Goal: Check status: Check status

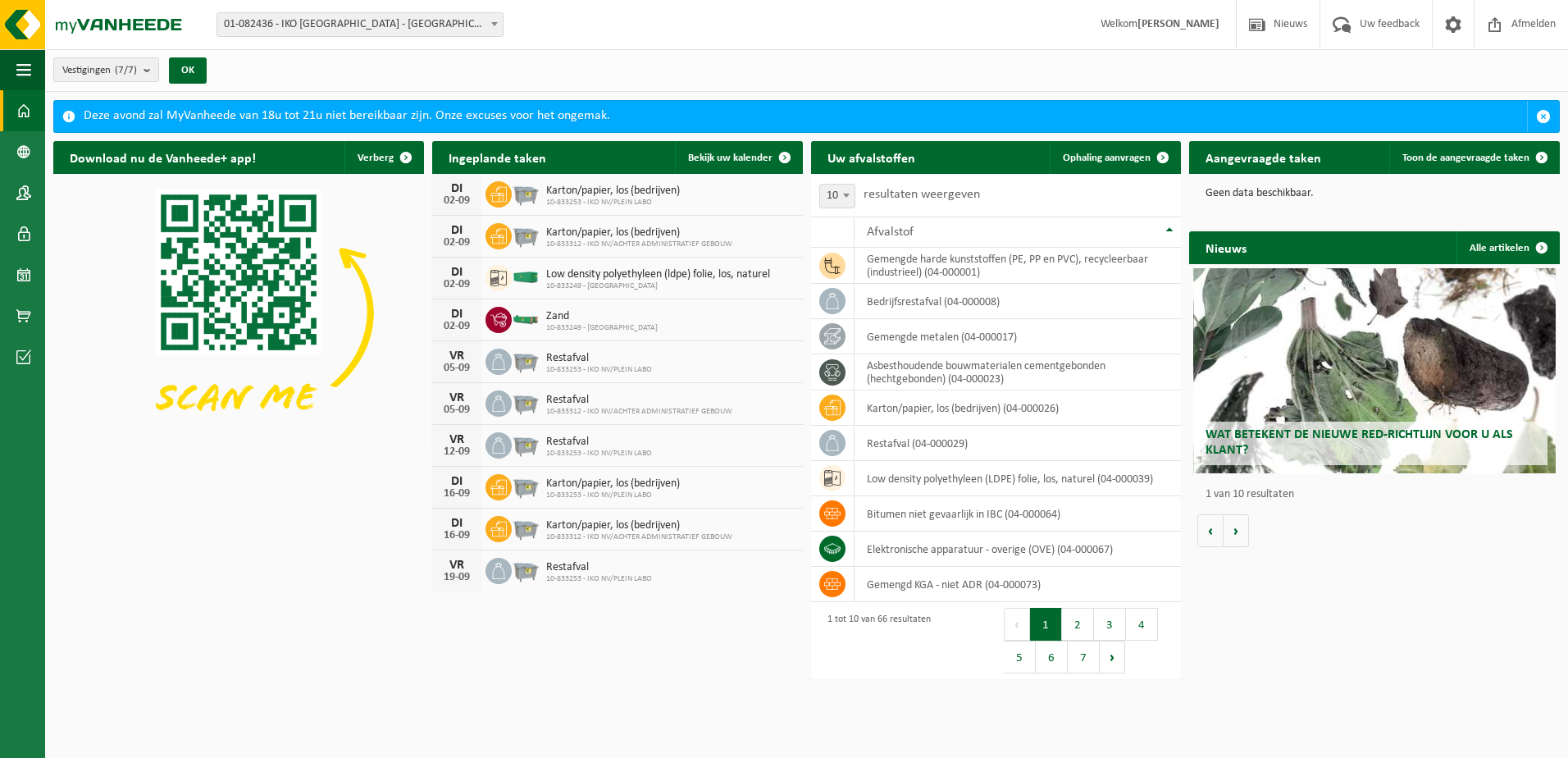
click at [641, 282] on span "10-833249 - [GEOGRAPHIC_DATA]" at bounding box center [658, 286] width 224 height 10
click at [657, 282] on span "10-833249 - [GEOGRAPHIC_DATA]" at bounding box center [658, 286] width 224 height 10
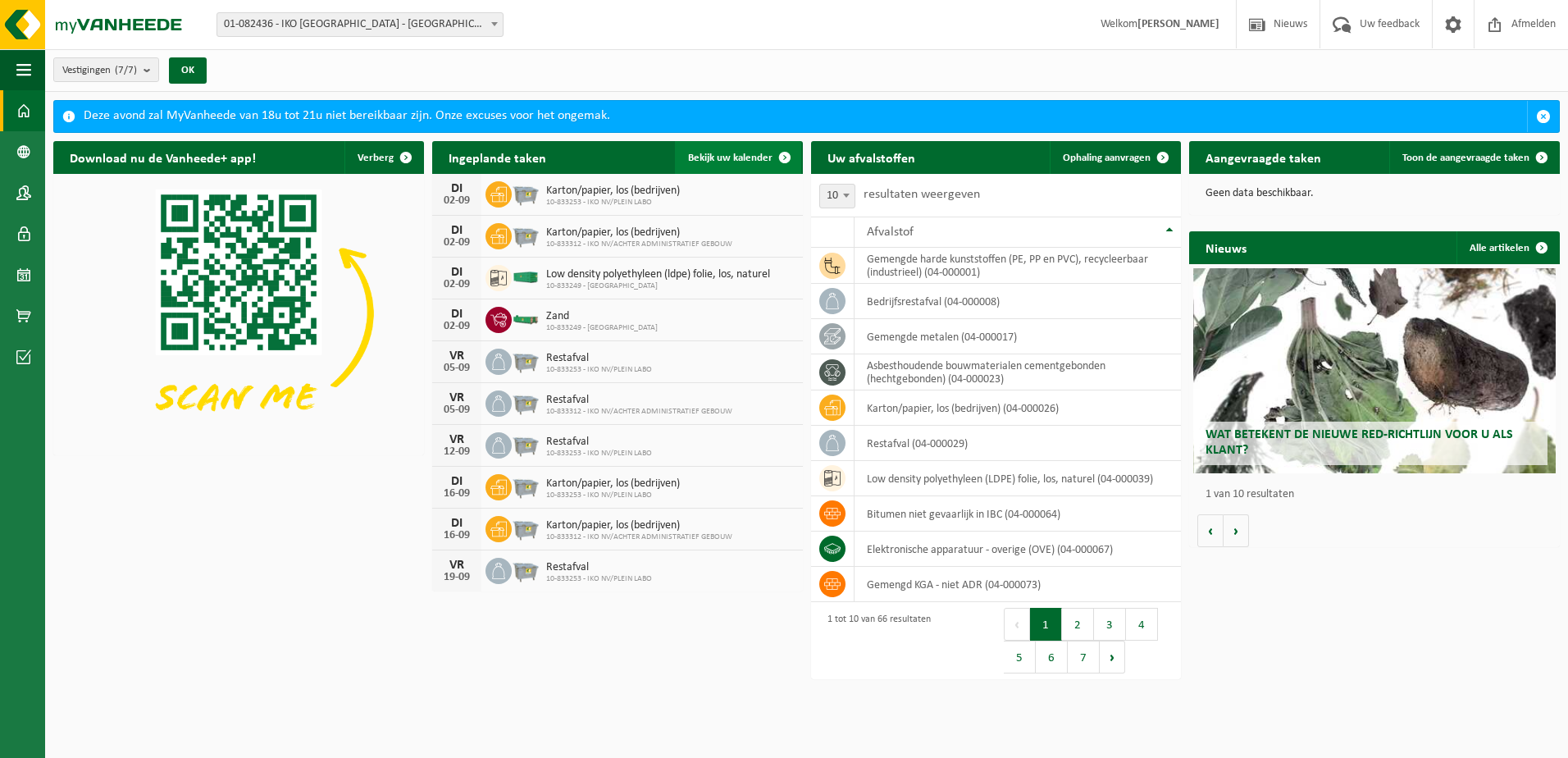
click at [753, 148] on link "Bekijk uw kalender" at bounding box center [738, 157] width 126 height 32
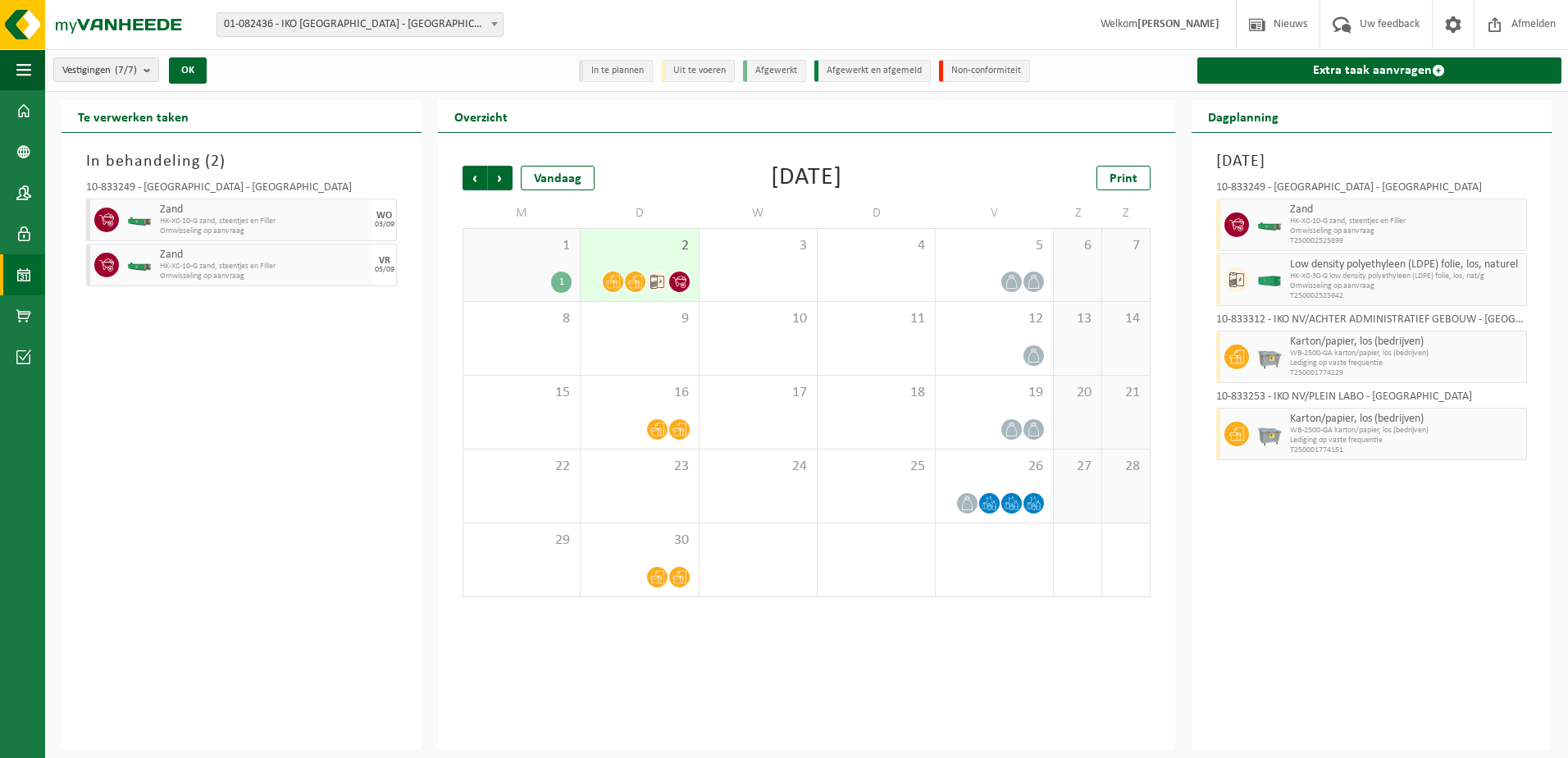
click at [678, 282] on icon at bounding box center [678, 282] width 14 height 13
click at [651, 283] on icon at bounding box center [657, 281] width 14 height 14
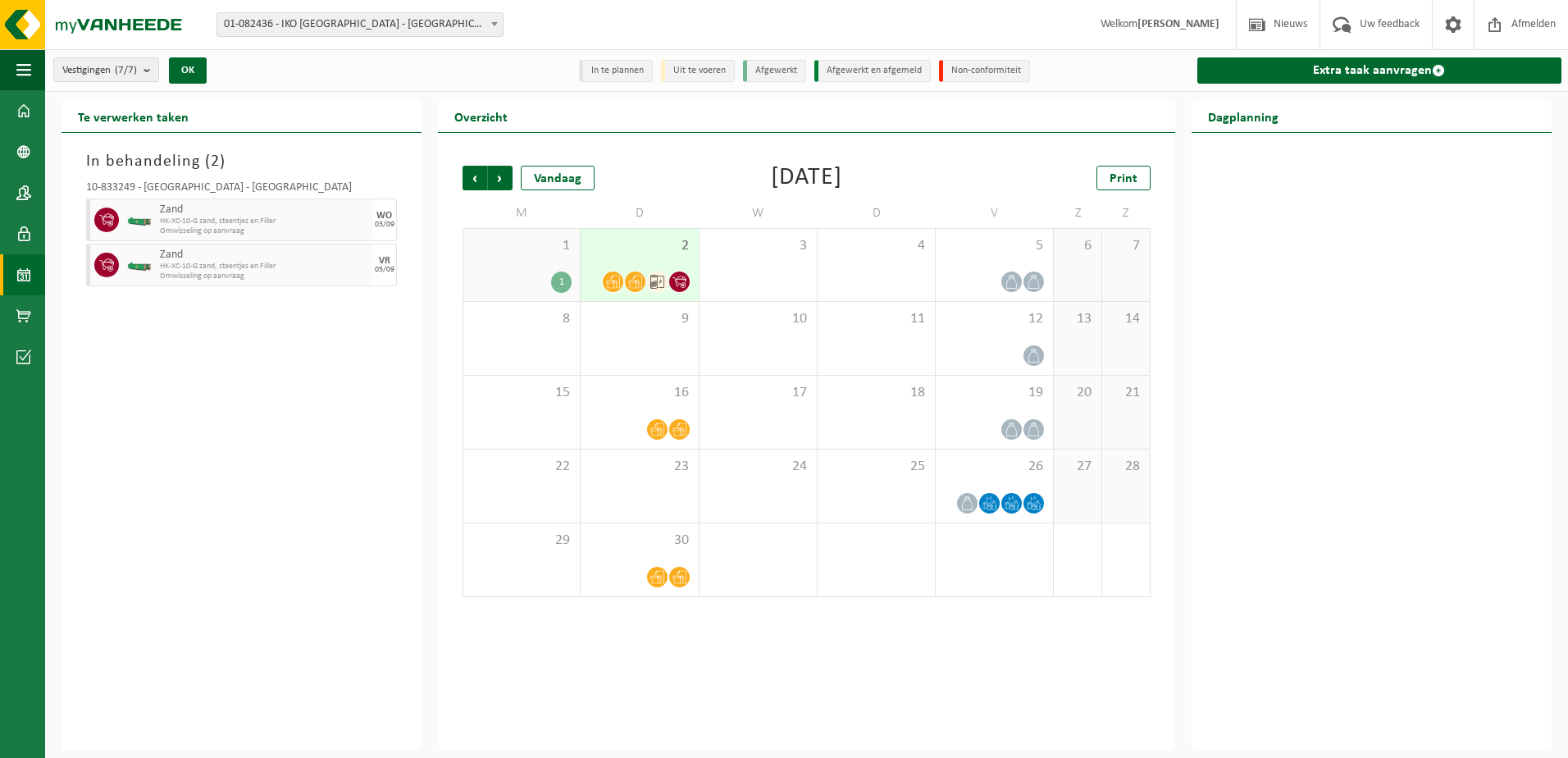
click at [645, 283] on div at bounding box center [635, 282] width 23 height 23
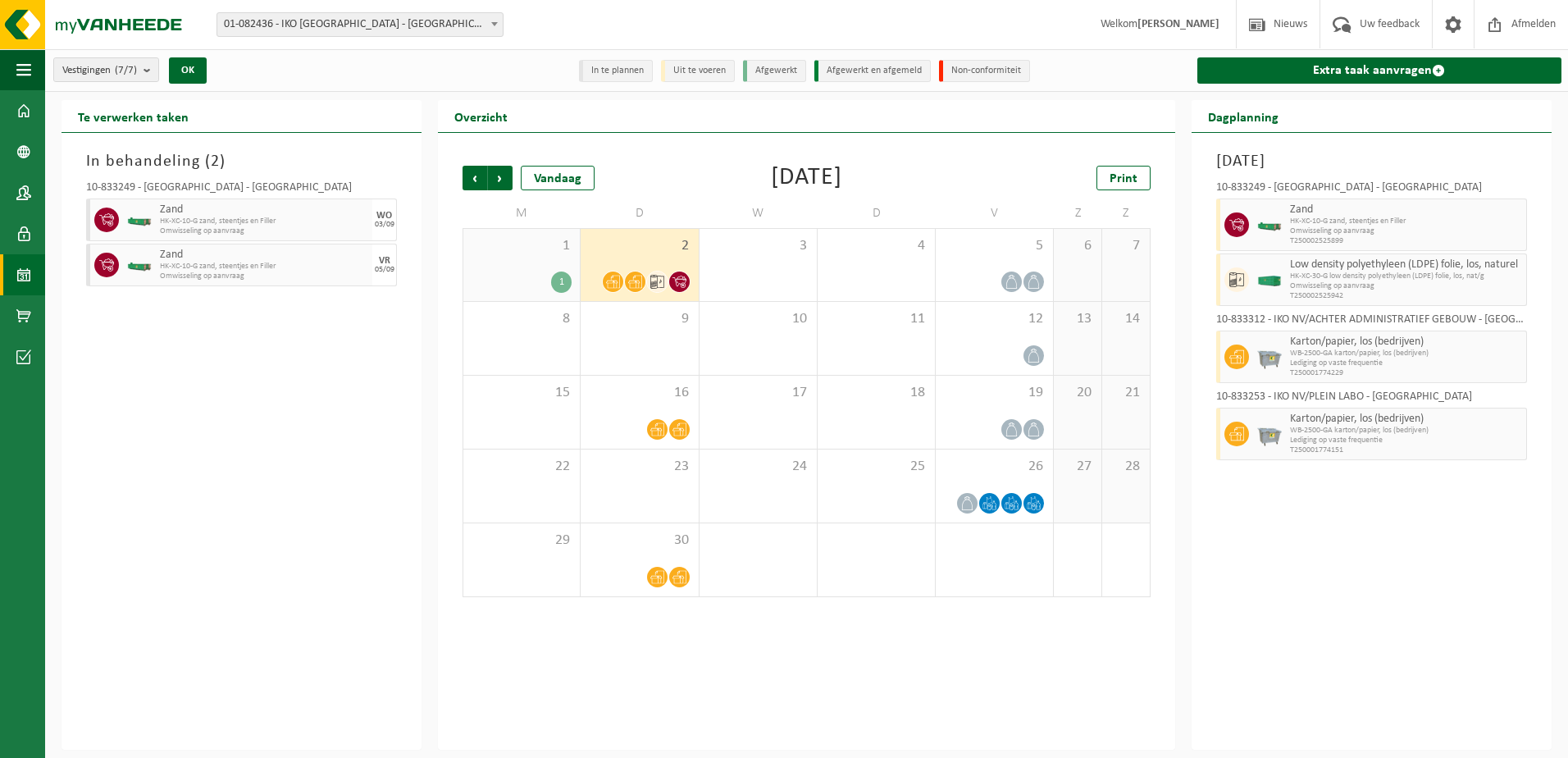
click at [496, 270] on div "1 1" at bounding box center [521, 265] width 116 height 72
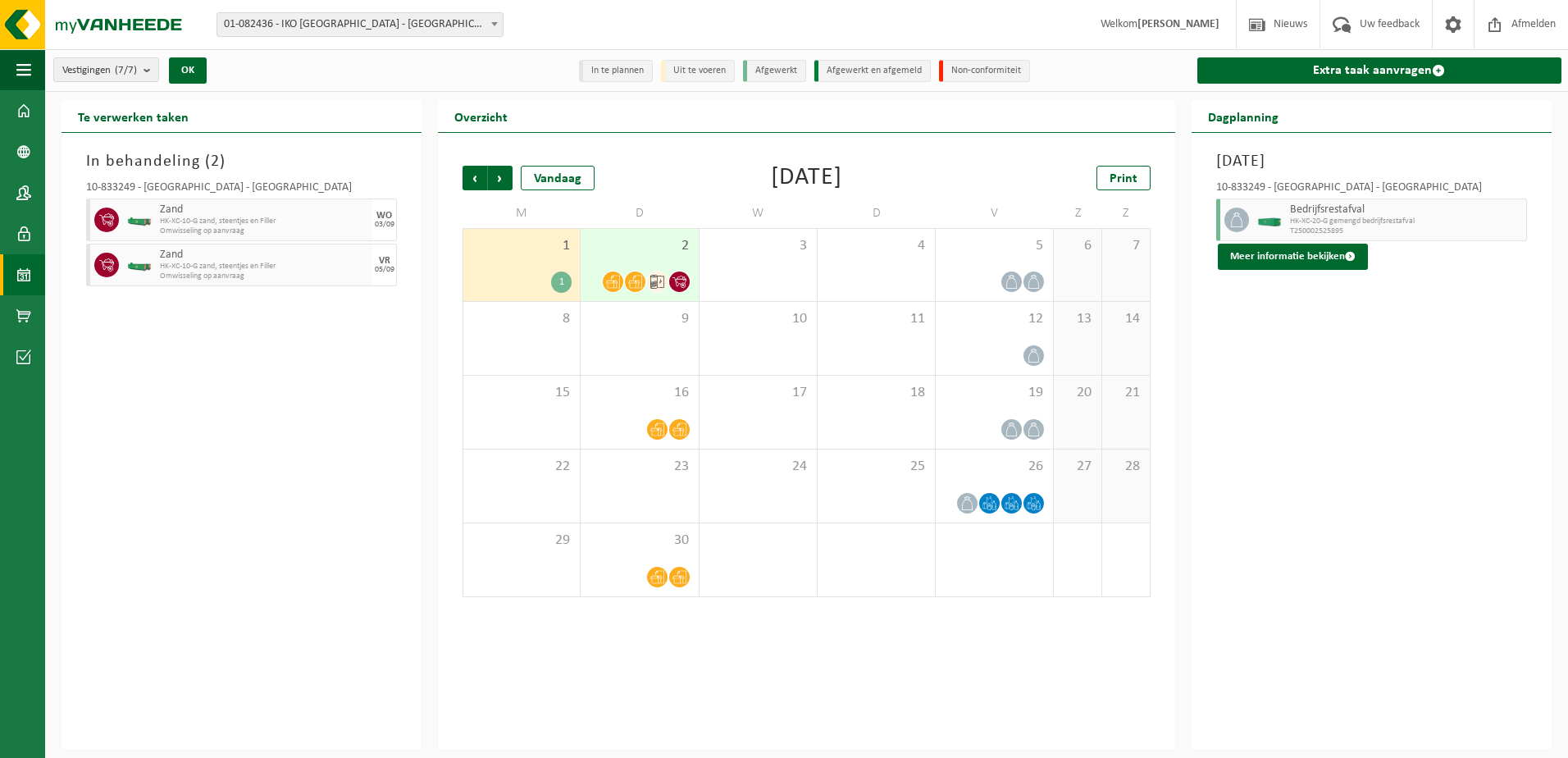
click at [650, 274] on icon at bounding box center [657, 281] width 14 height 14
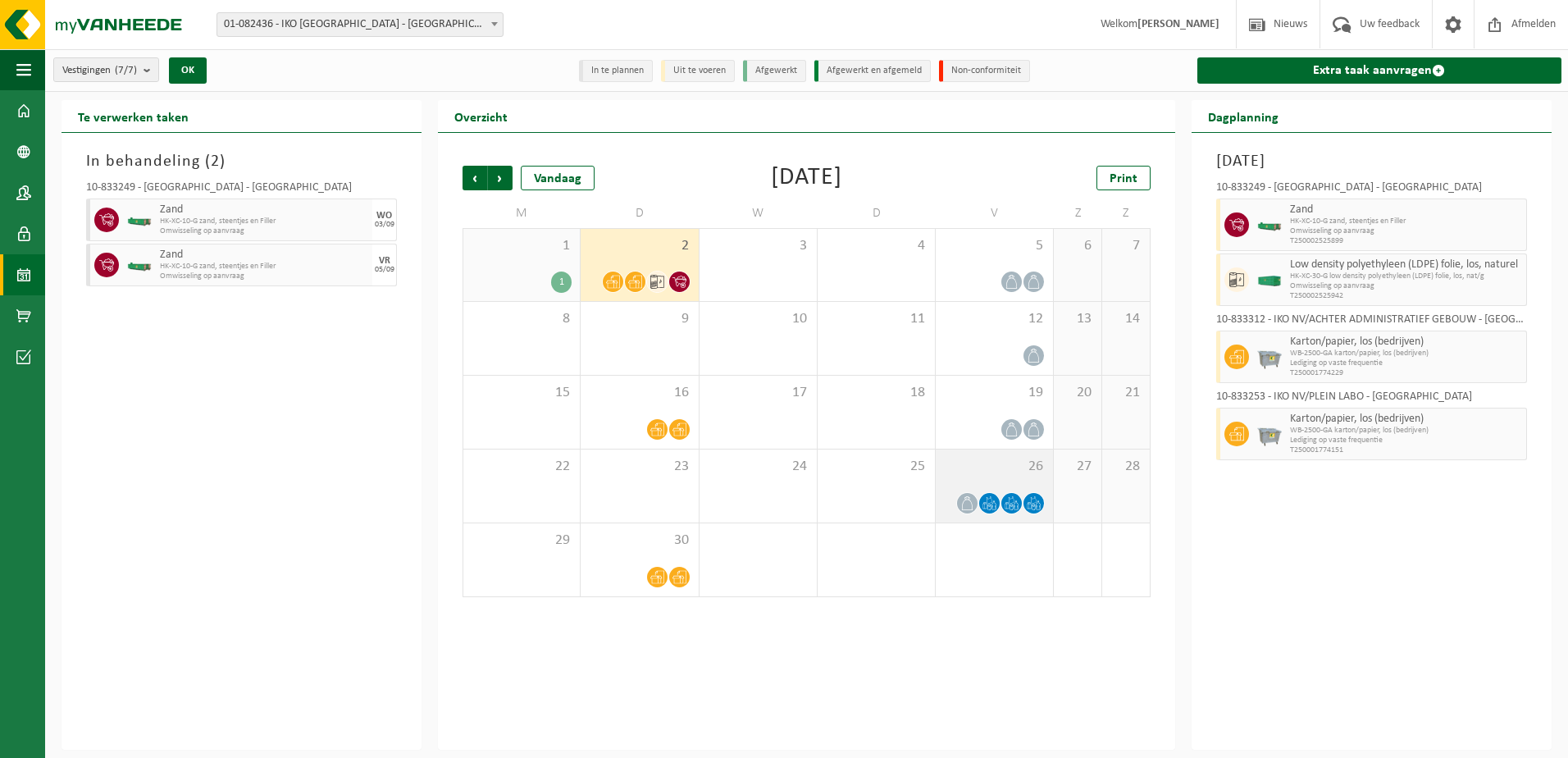
click at [954, 475] on div "26" at bounding box center [994, 485] width 117 height 73
